Goal: Information Seeking & Learning: Learn about a topic

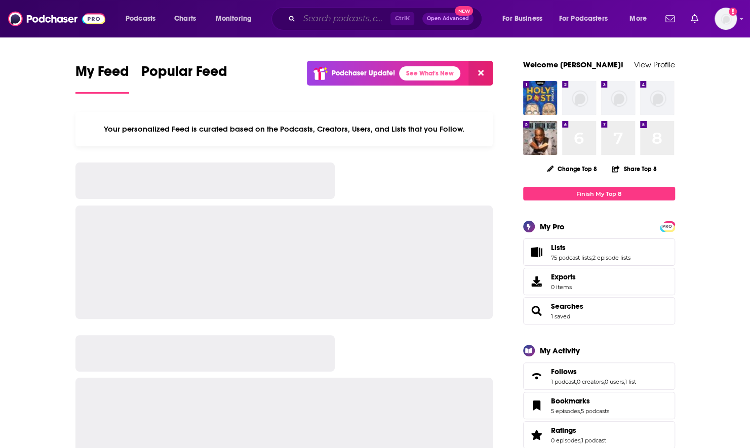
click at [327, 19] on input "Search podcasts, credits, & more..." at bounding box center [344, 19] width 91 height 16
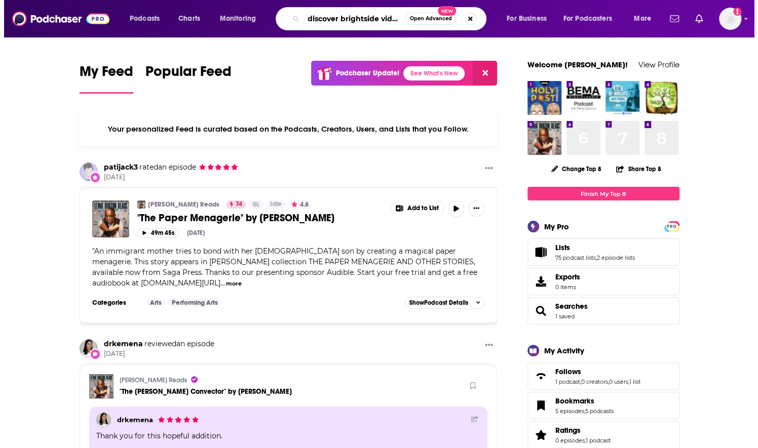
scroll to position [0, 1]
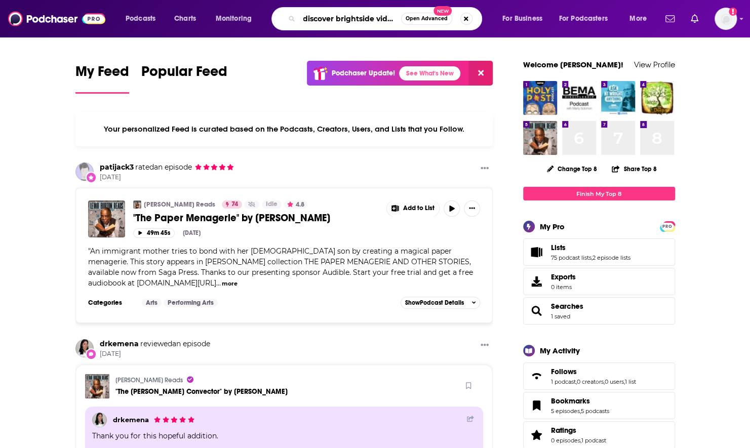
type input "discover brightside video"
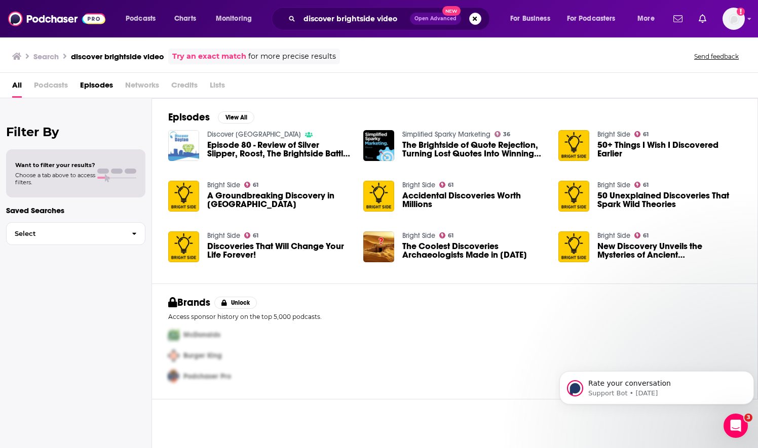
click at [225, 184] on link "Bright Side" at bounding box center [223, 185] width 33 height 9
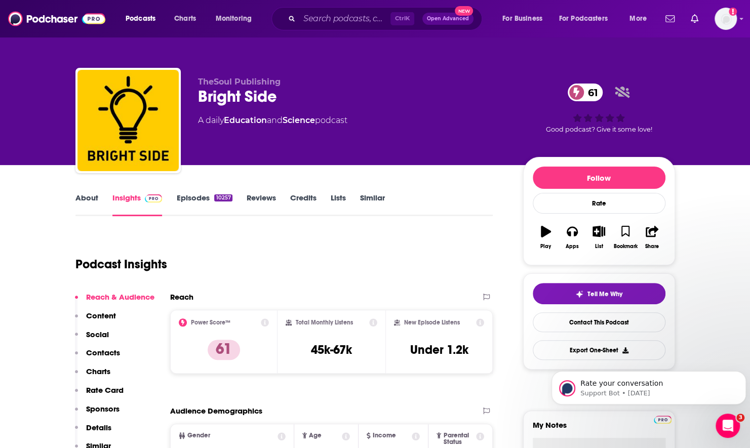
click at [78, 196] on link "About" at bounding box center [86, 204] width 23 height 23
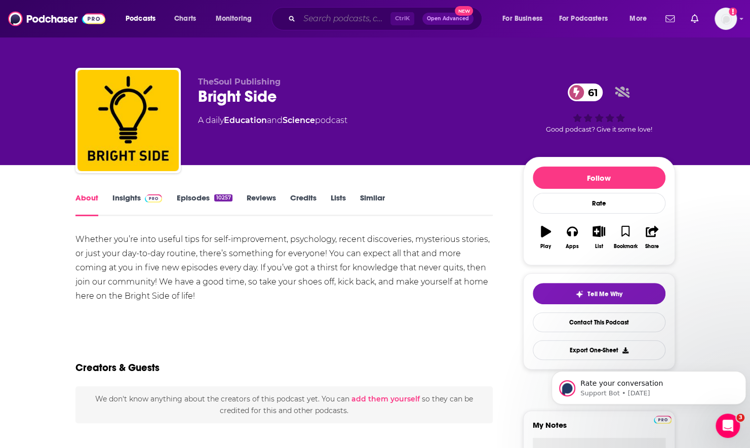
click at [317, 13] on input "Search podcasts, credits, & more..." at bounding box center [344, 19] width 91 height 16
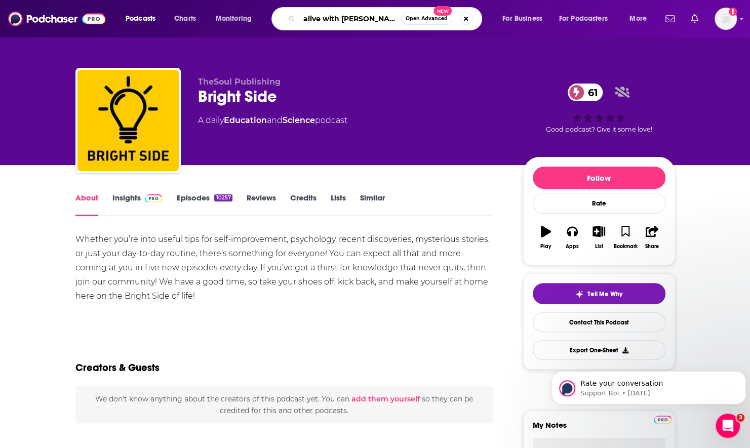
type input "alive with [PERSON_NAME]"
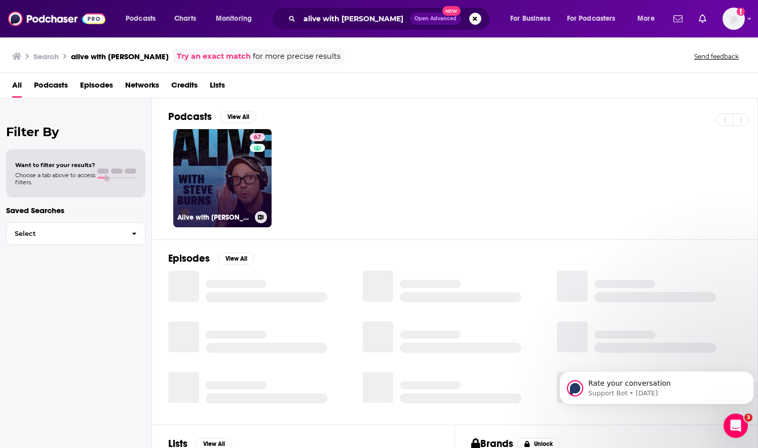
click at [225, 199] on link "67 Alive with [PERSON_NAME]" at bounding box center [222, 178] width 98 height 98
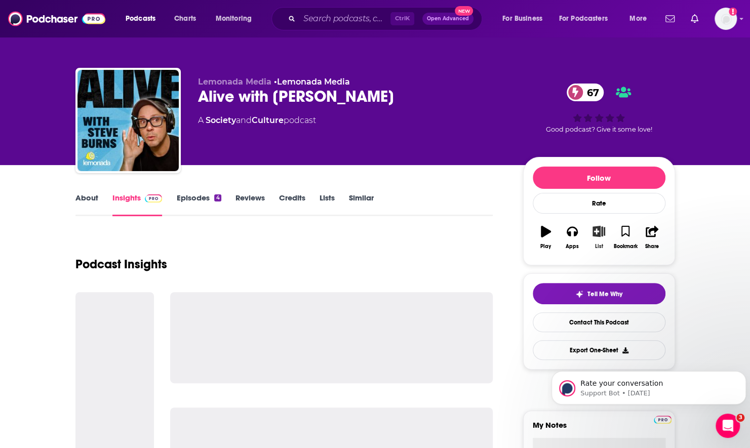
click at [606, 234] on button "List" at bounding box center [599, 237] width 26 height 36
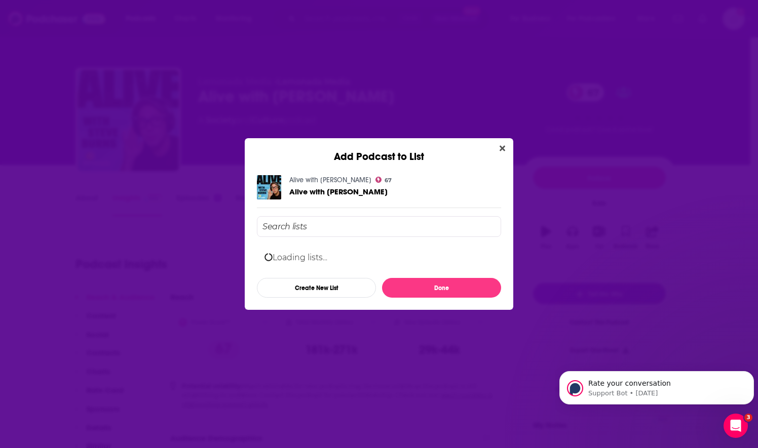
click at [370, 224] on input "Add Podcast To List" at bounding box center [379, 226] width 244 height 21
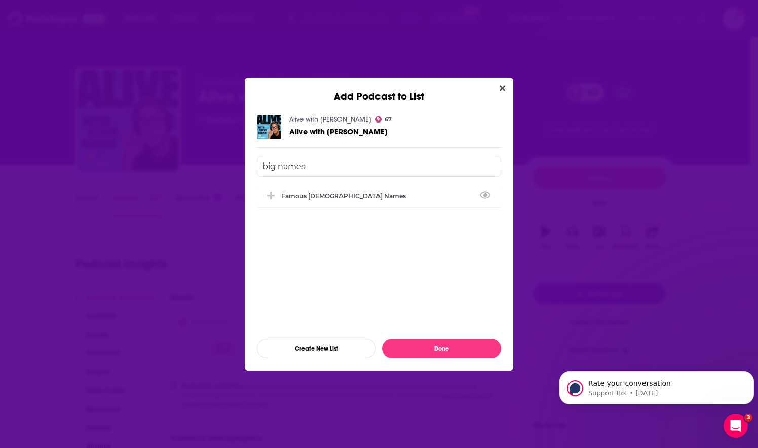
click at [321, 166] on input "big names" at bounding box center [379, 166] width 244 height 21
click at [327, 199] on div "Famous [DEMOGRAPHIC_DATA] Names" at bounding box center [379, 195] width 244 height 22
type input "big names"
click at [466, 352] on button "Done" at bounding box center [441, 349] width 119 height 20
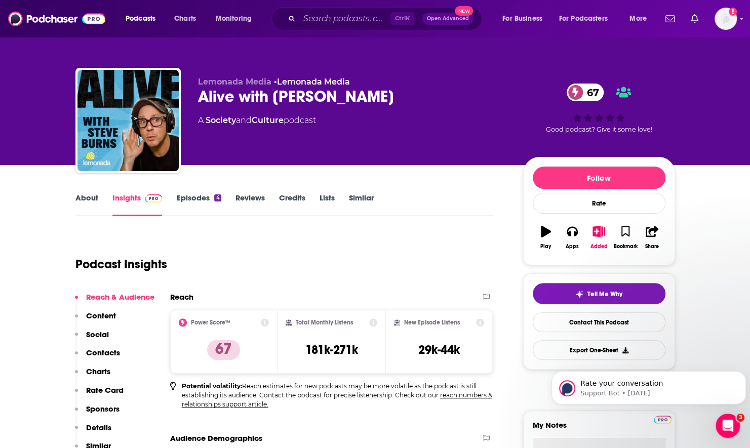
click at [79, 201] on link "About" at bounding box center [86, 204] width 23 height 23
